Goal: Find specific page/section: Find specific page/section

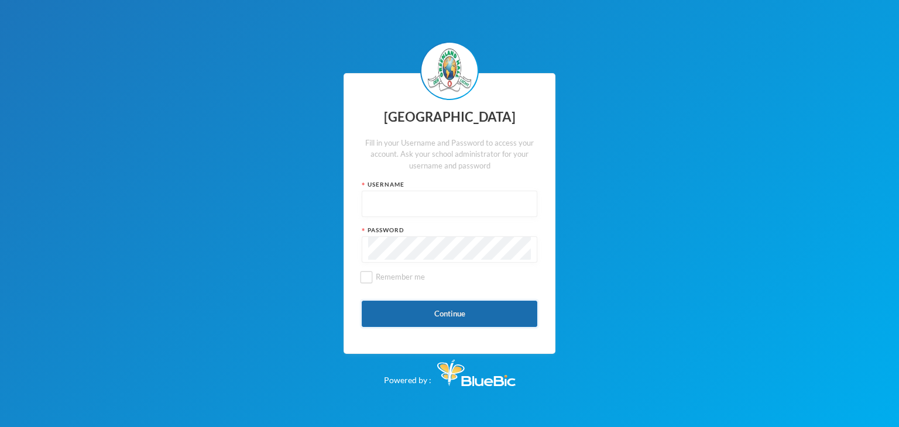
type input "glhc21"
click at [453, 312] on button "Continue" at bounding box center [450, 314] width 176 height 26
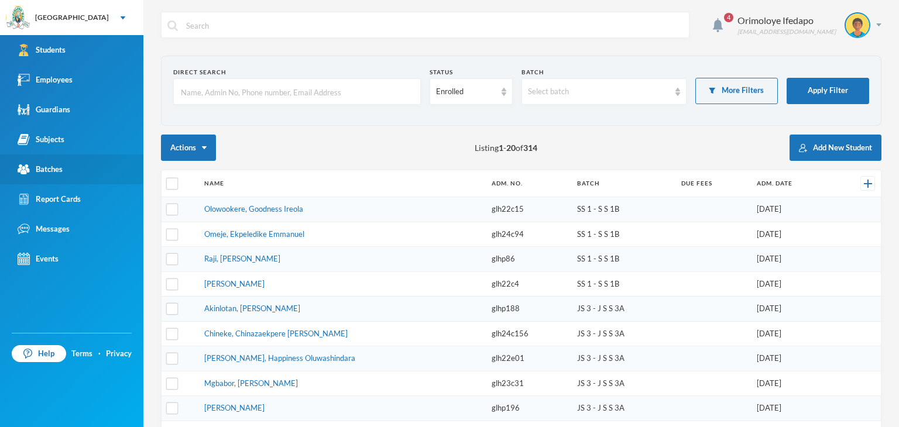
click at [61, 167] on div "Batches" at bounding box center [40, 169] width 45 height 12
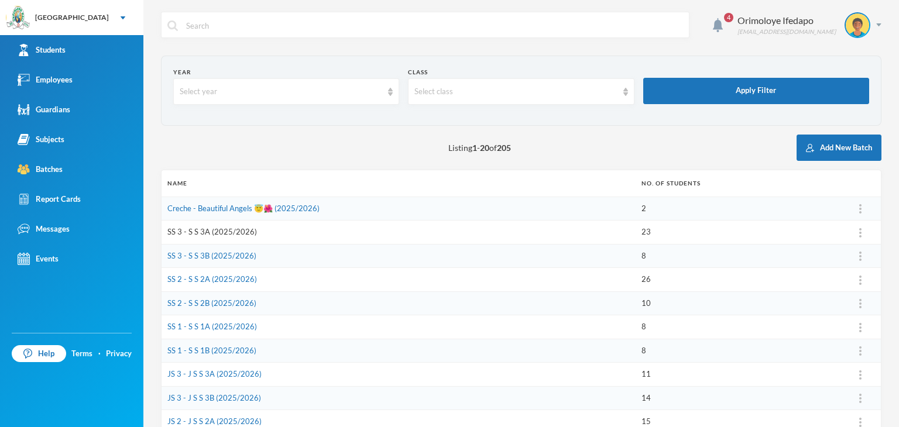
click at [185, 231] on link "SS 3 - S S 3A (2025/2026)" at bounding box center [212, 231] width 90 height 9
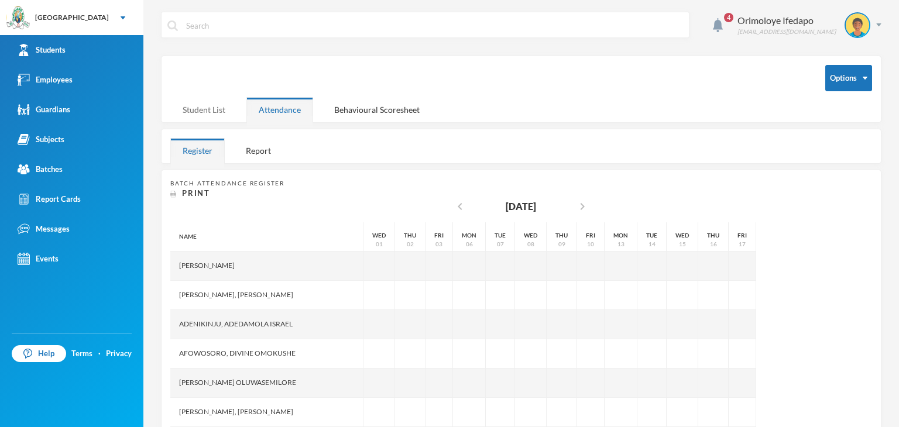
click at [204, 115] on div "Student List" at bounding box center [203, 109] width 67 height 25
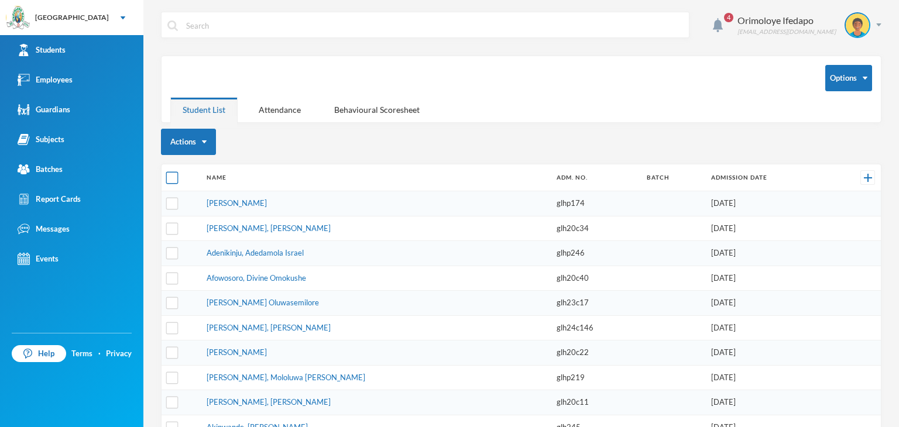
click at [174, 174] on input "checkbox" at bounding box center [172, 178] width 12 height 12
checkbox input "true"
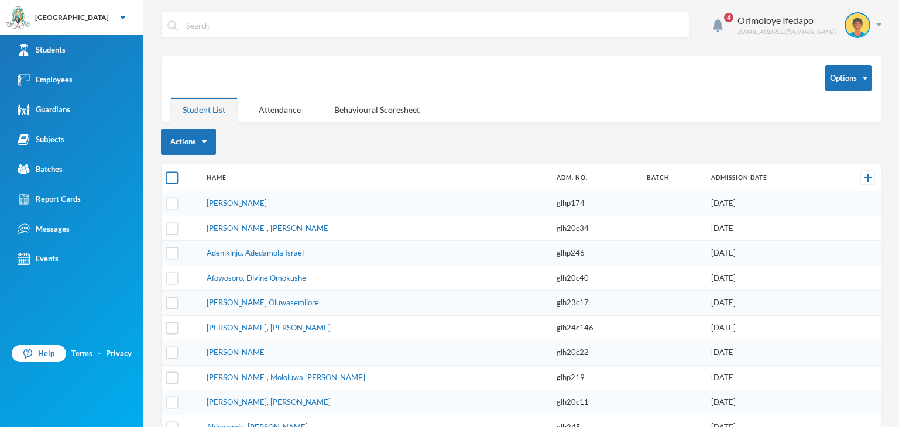
checkbox input "true"
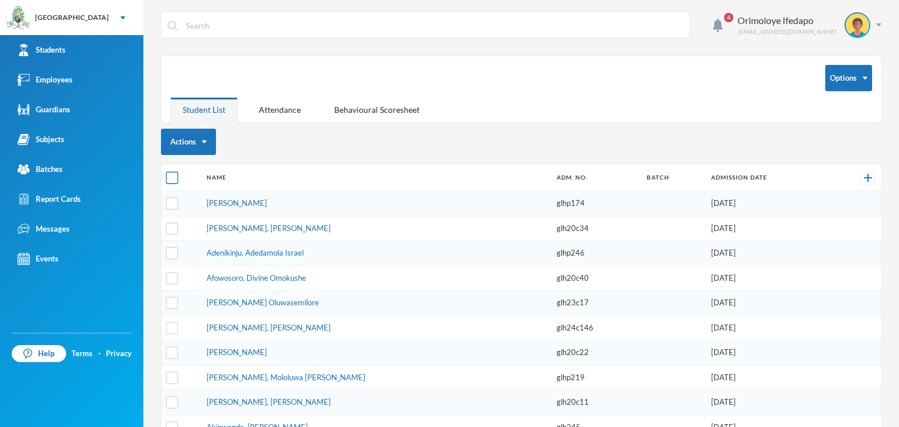
checkbox input "true"
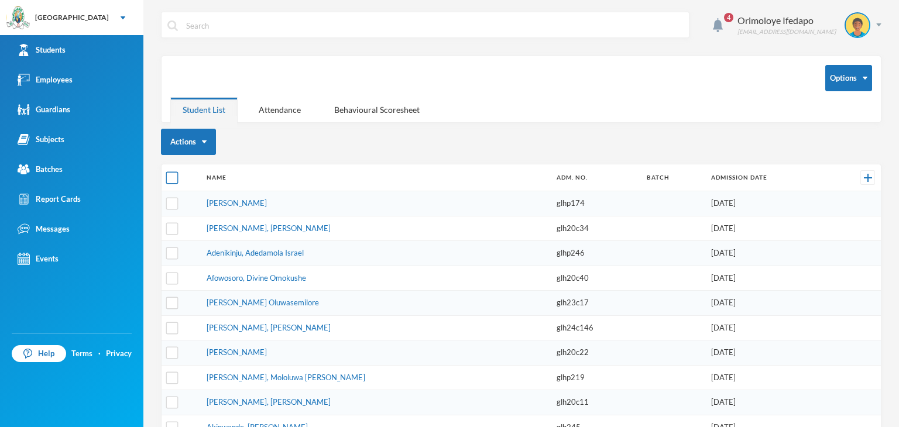
checkbox input "true"
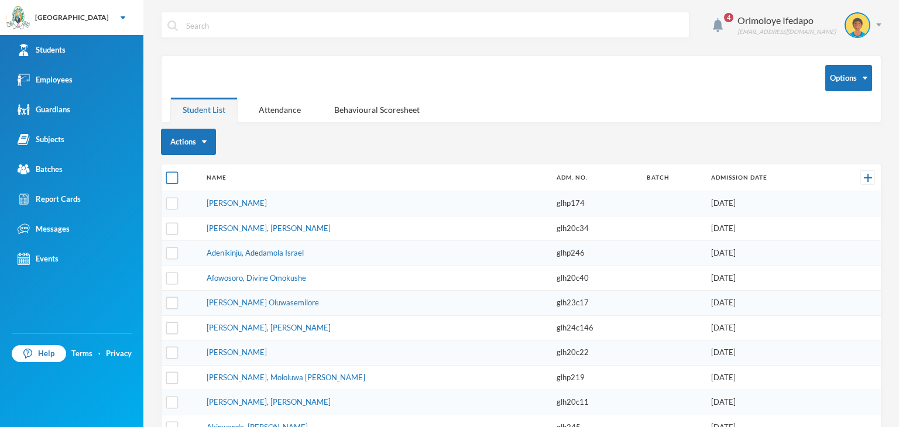
checkbox input "true"
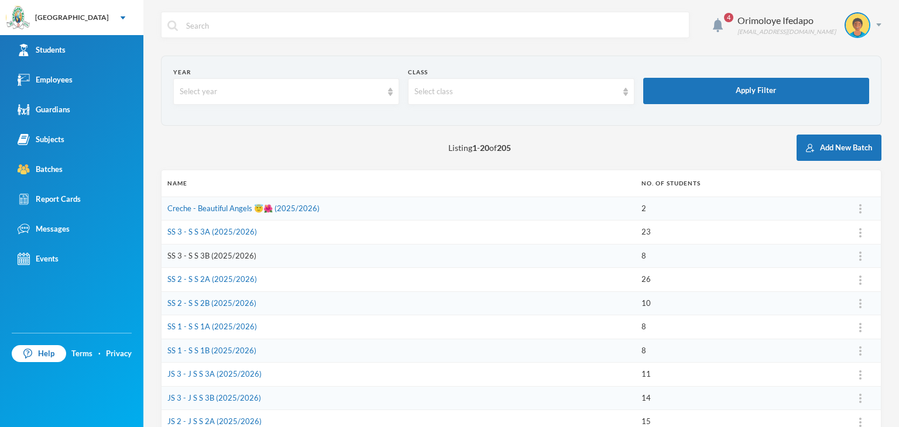
click at [220, 256] on link "SS 3 - S S 3B (2025/2026)" at bounding box center [211, 255] width 89 height 9
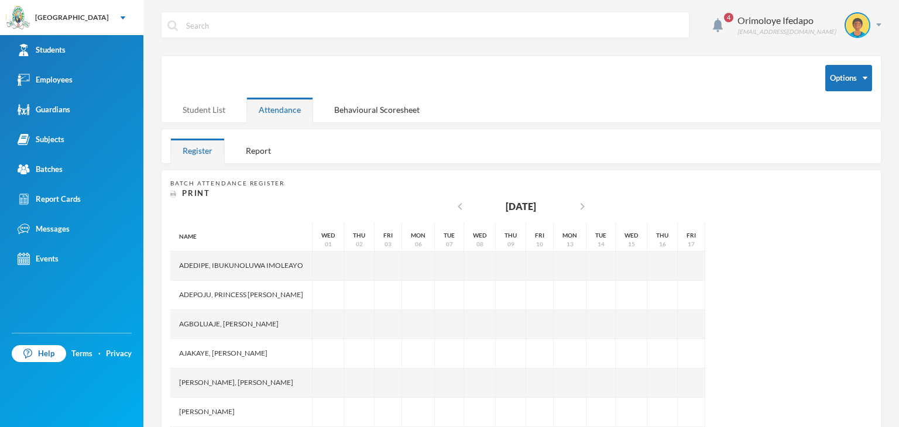
click at [217, 106] on div "Student List" at bounding box center [203, 109] width 67 height 25
